Goal: Navigation & Orientation: Go to known website

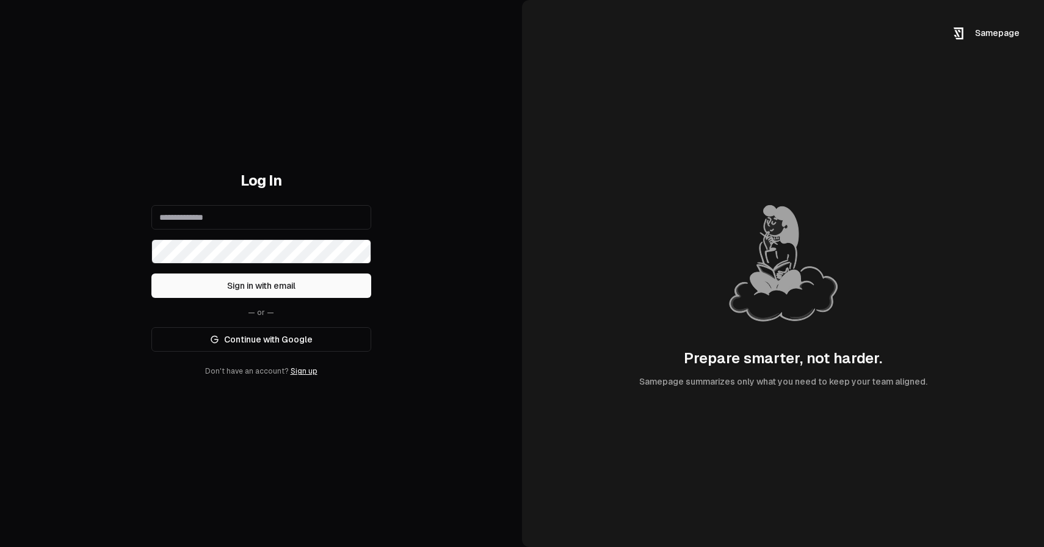
click at [333, 338] on link "Continue with Google" at bounding box center [261, 339] width 220 height 24
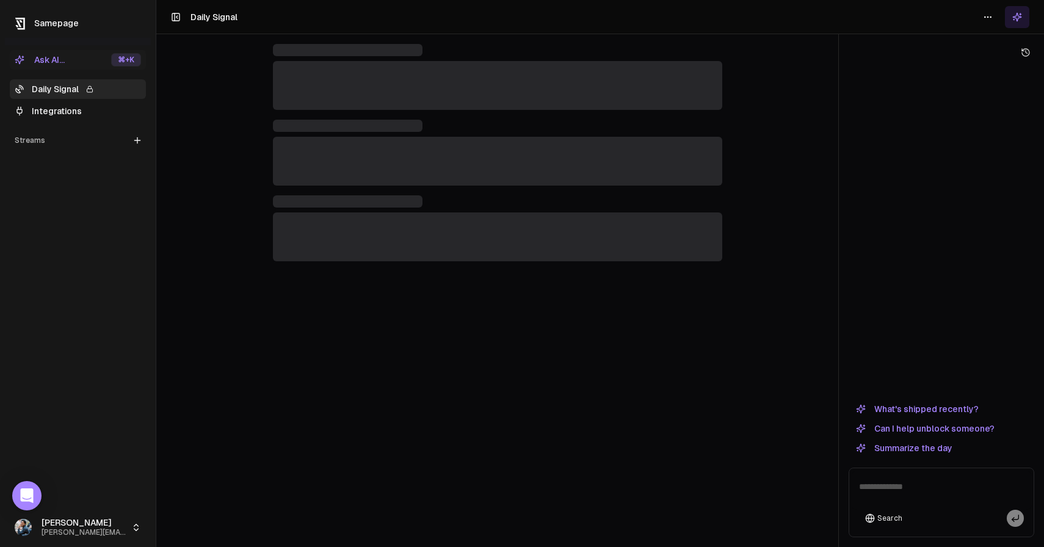
click at [75, 526] on html "Samepage Ask AI... ⌘ +K Daily Signal Integrations Streams Create Stream [PERSON…" at bounding box center [522, 273] width 1044 height 547
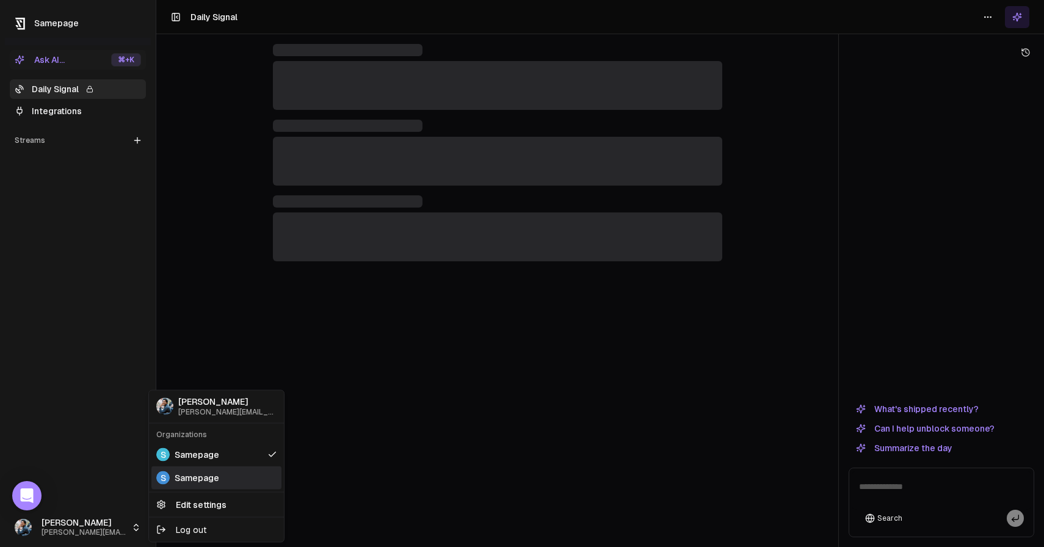
click at [170, 473] on div "S Samepage" at bounding box center [216, 477] width 130 height 23
